Goal: Navigation & Orientation: Find specific page/section

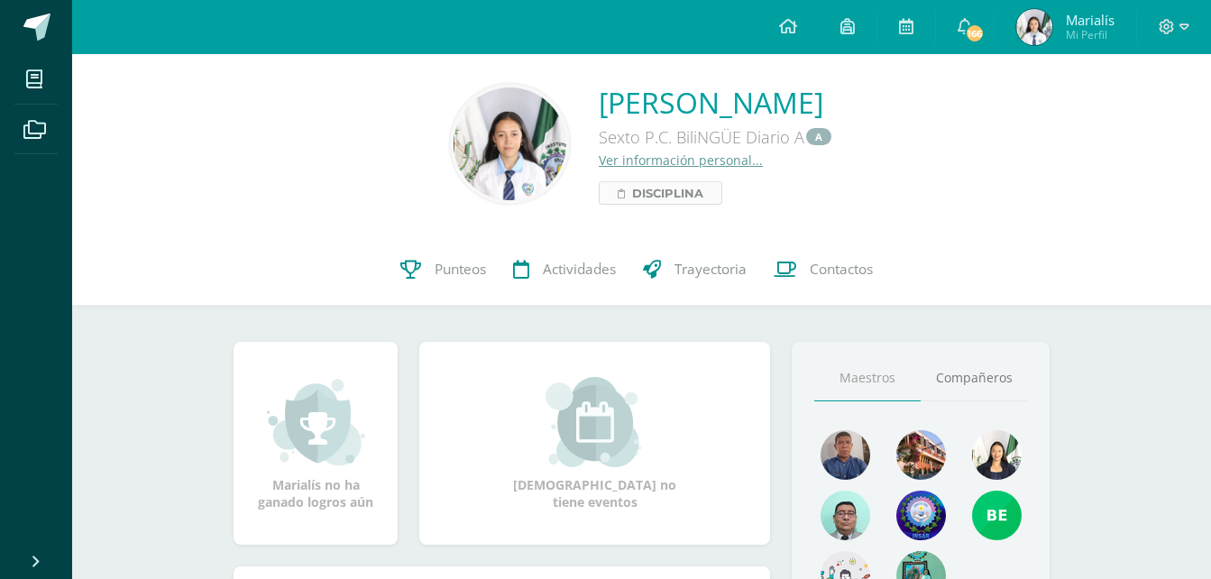
click at [639, 197] on span "Disciplina" at bounding box center [667, 193] width 71 height 22
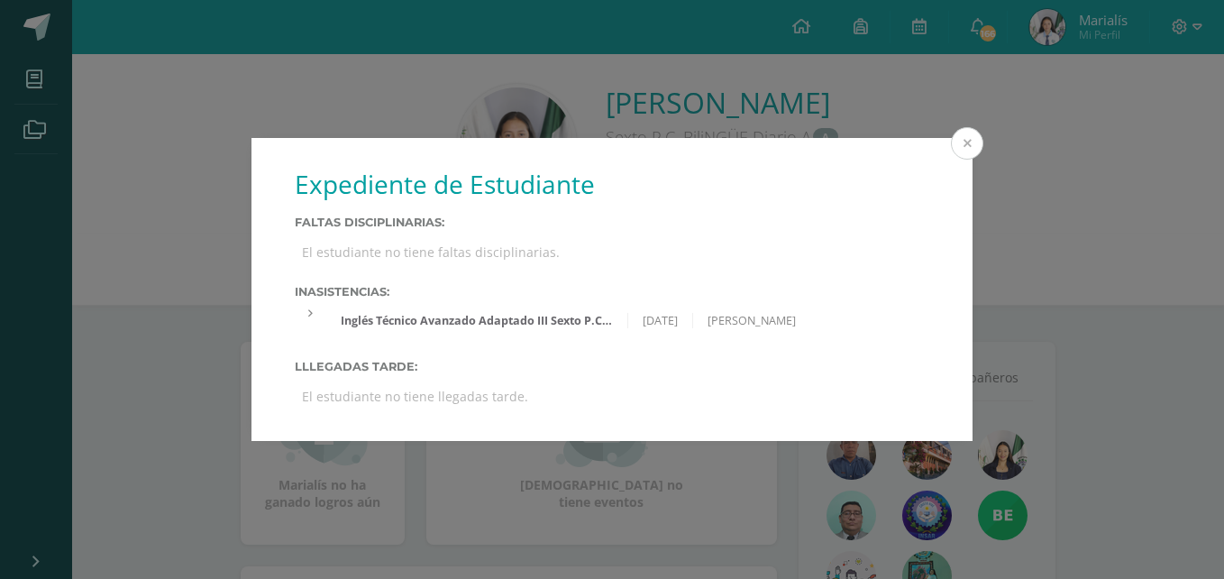
click at [957, 142] on button at bounding box center [967, 143] width 32 height 32
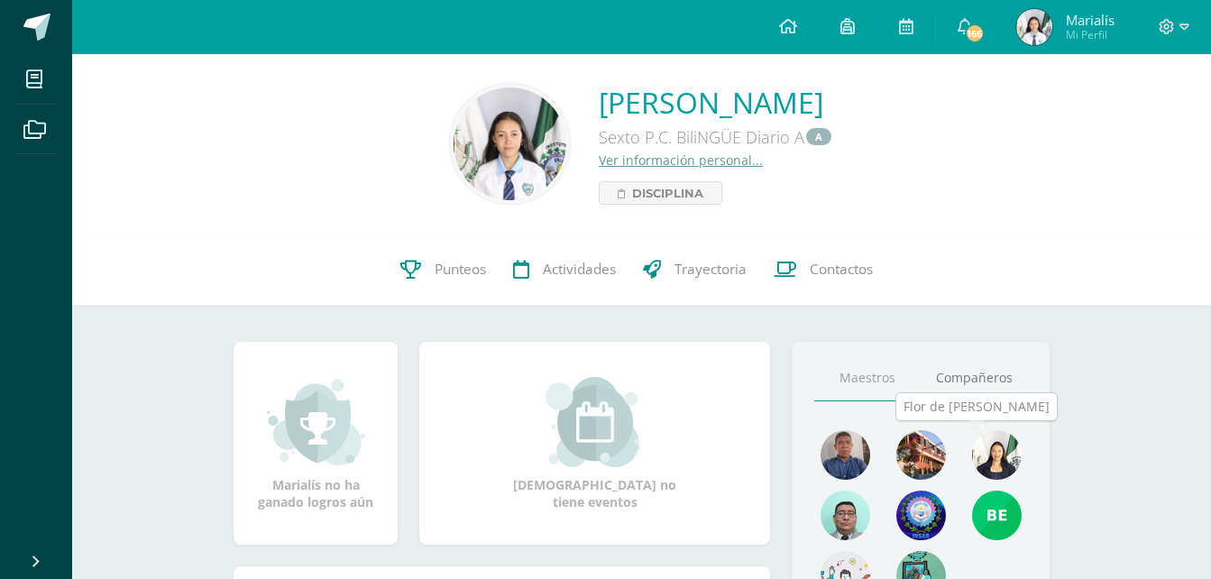
click at [1008, 461] on img at bounding box center [997, 455] width 50 height 50
click at [843, 499] on img at bounding box center [845, 515] width 50 height 50
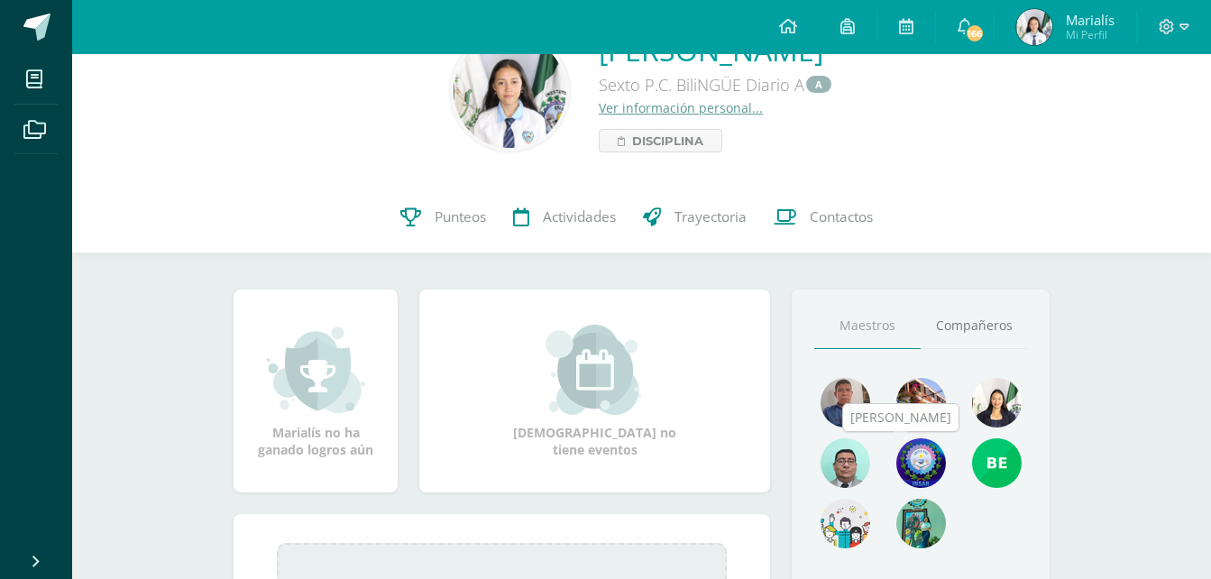
scroll to position [72, 0]
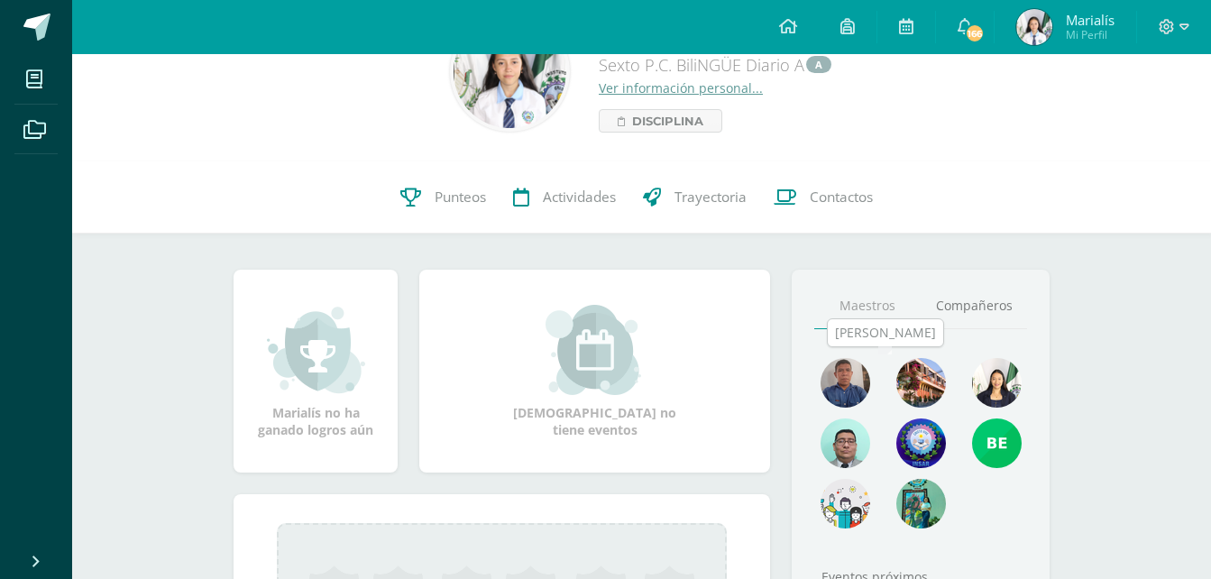
click at [912, 380] on img at bounding box center [921, 383] width 50 height 50
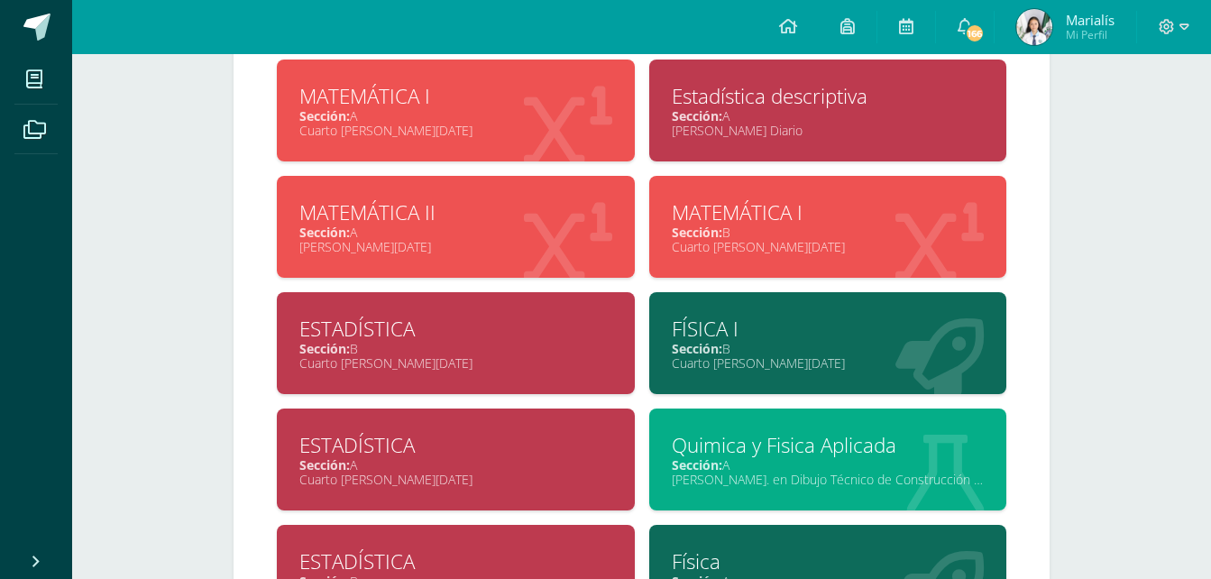
scroll to position [1334, 0]
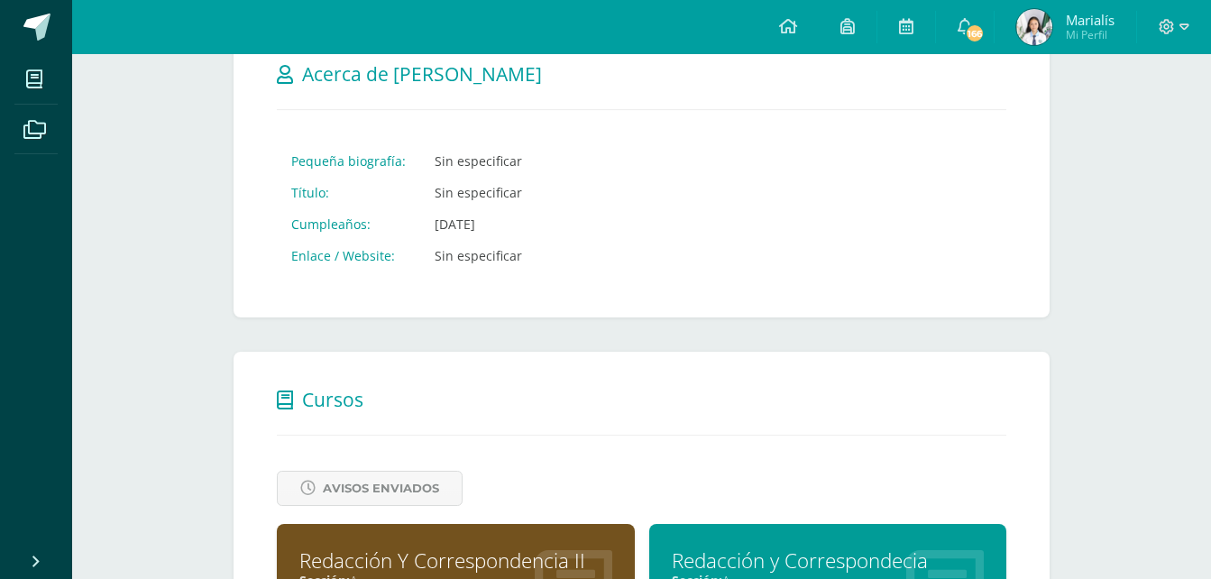
scroll to position [252, 0]
click at [797, 26] on link at bounding box center [787, 27] width 61 height 54
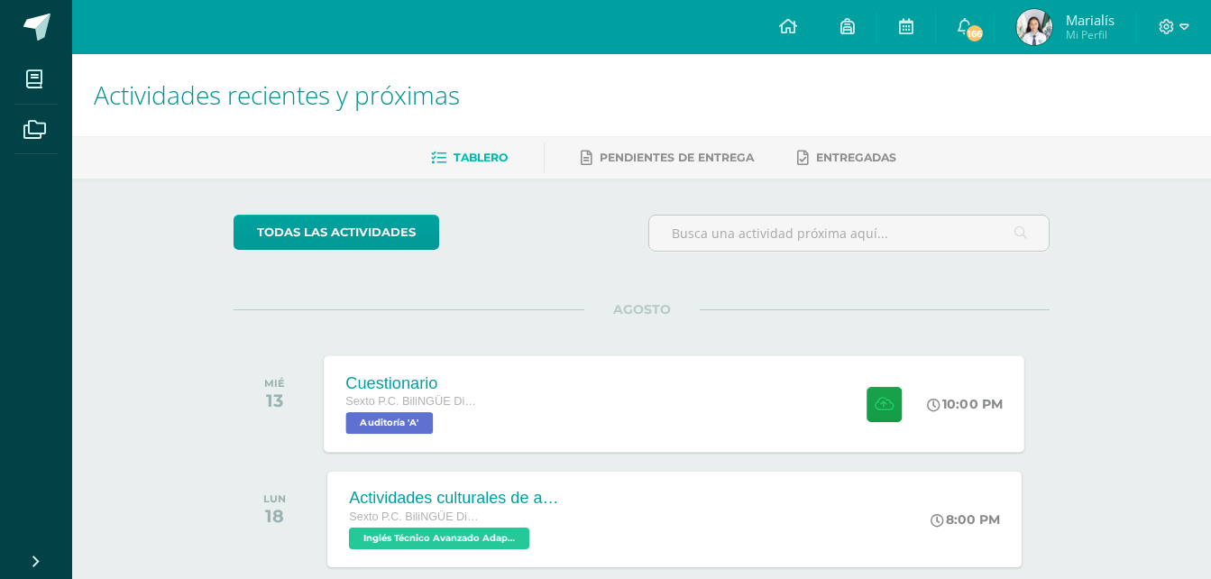
click at [544, 434] on div "Cuestionario Sexto P.C. BiliNGÜE Diario [GEOGRAPHIC_DATA] 'A' 10:00 PM Cuestion…" at bounding box center [675, 403] width 700 height 96
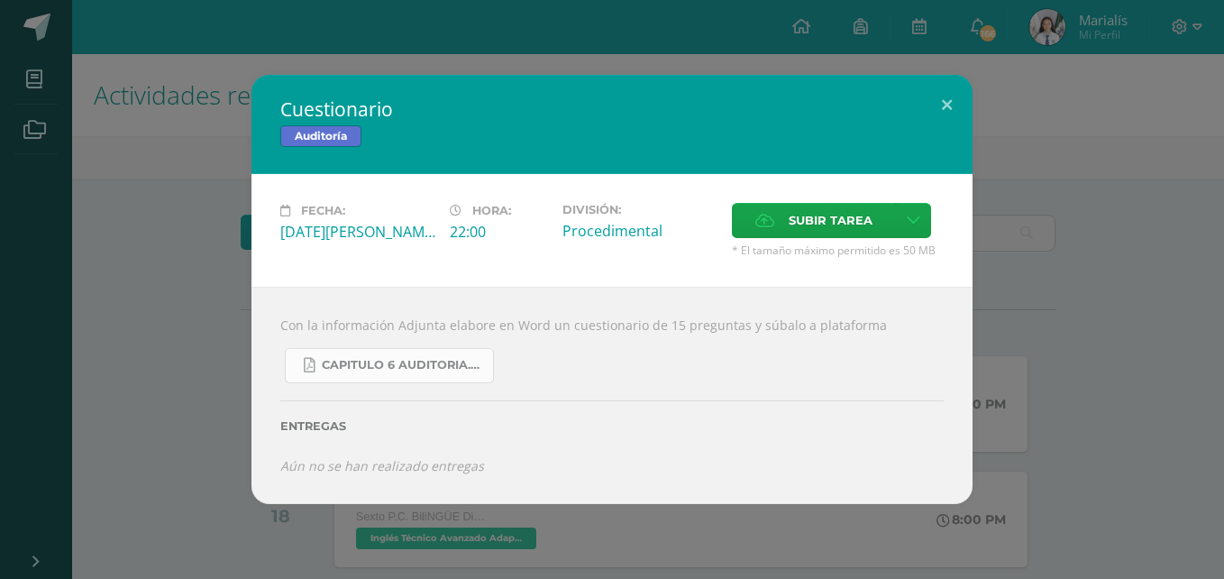
click at [376, 369] on span "Capitulo 6 Auditoria.pdf" at bounding box center [403, 365] width 162 height 14
